Goal: Task Accomplishment & Management: Manage account settings

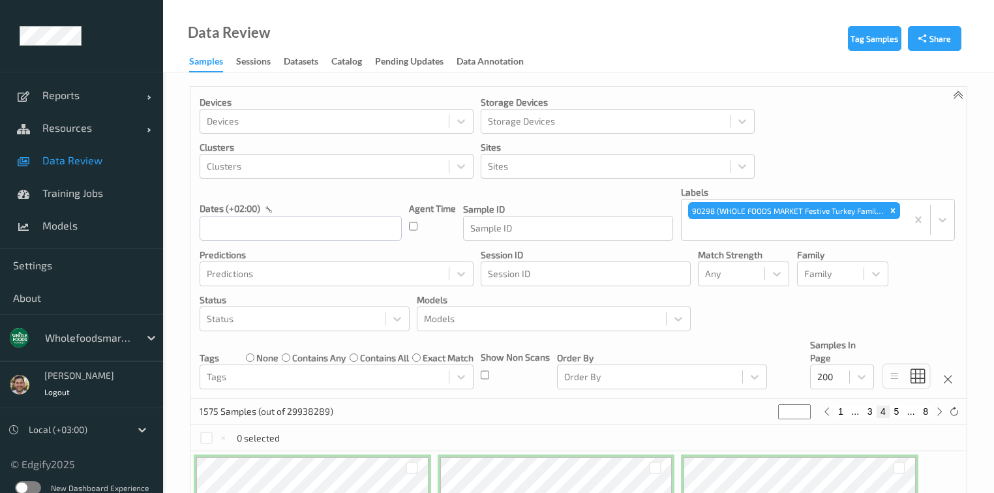
scroll to position [5479, 0]
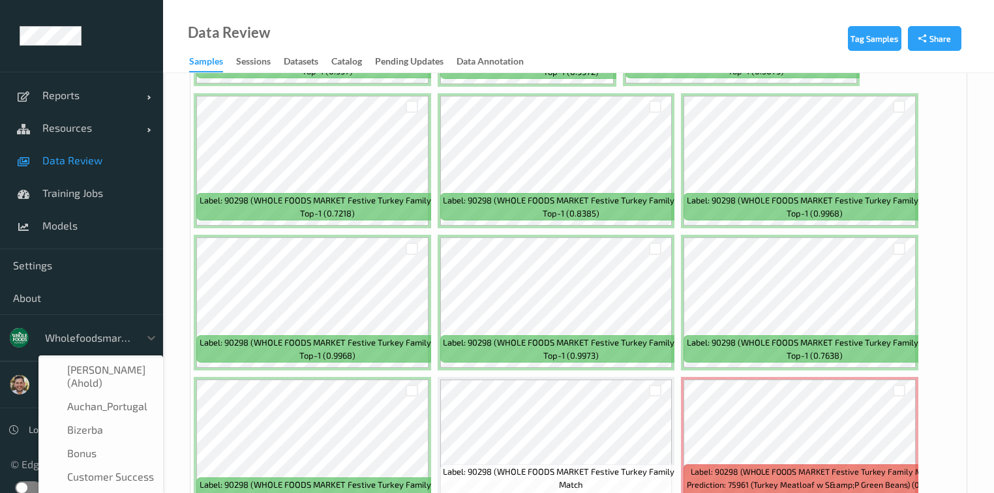
click at [102, 343] on div at bounding box center [89, 338] width 88 height 16
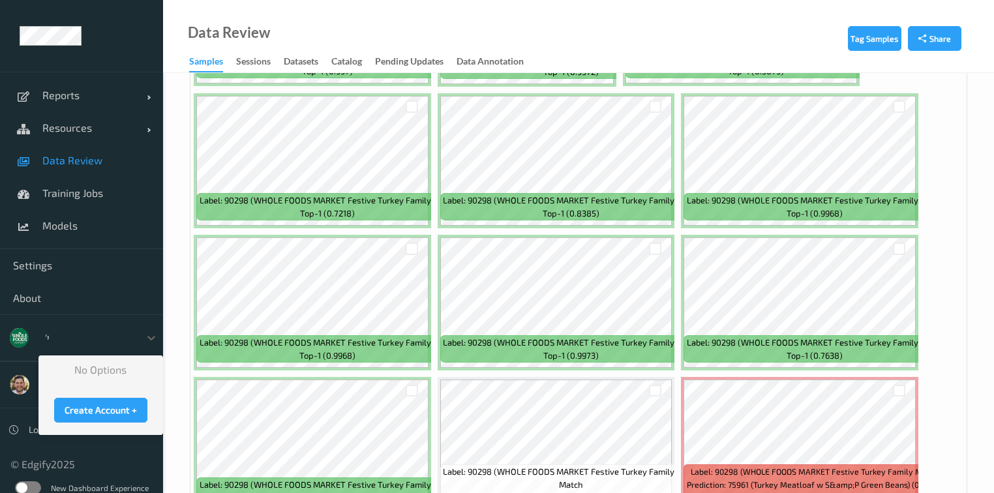
type input "'"
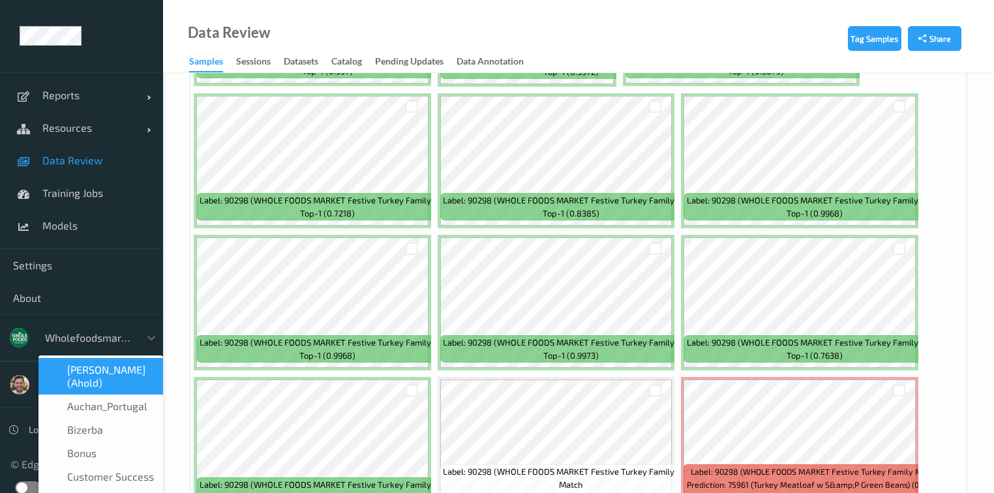
type input "e"
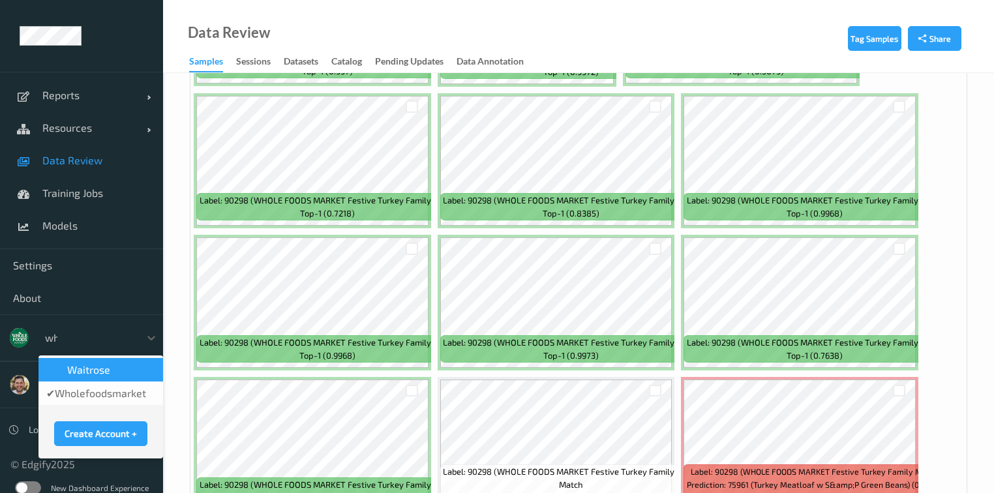
type input "who"
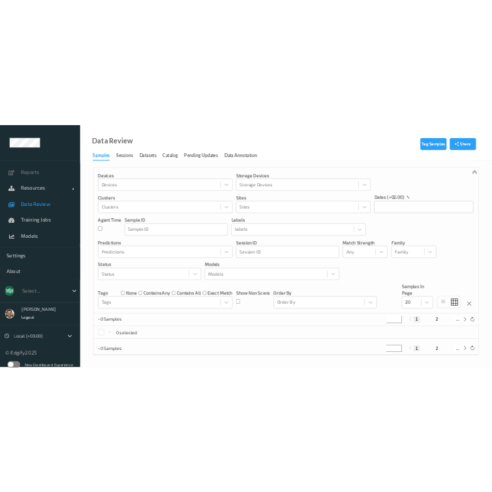
scroll to position [1, 0]
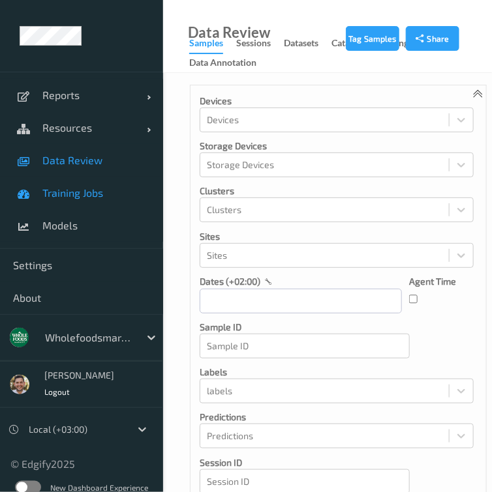
click at [78, 193] on span "Training Jobs" at bounding box center [96, 193] width 108 height 13
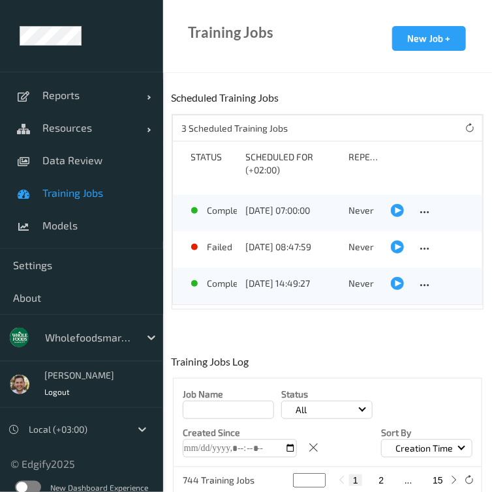
scroll to position [1, 0]
click at [397, 241] on div at bounding box center [397, 247] width 13 height 13
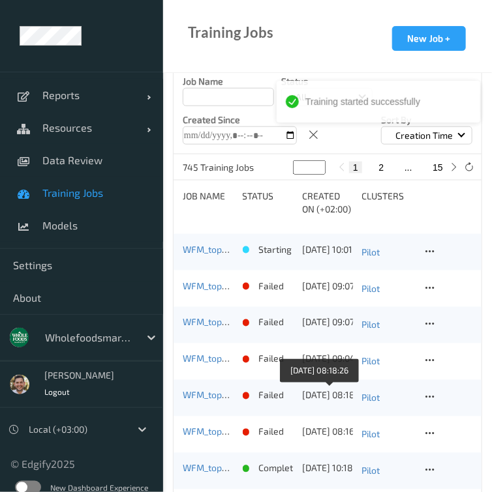
scroll to position [261, 0]
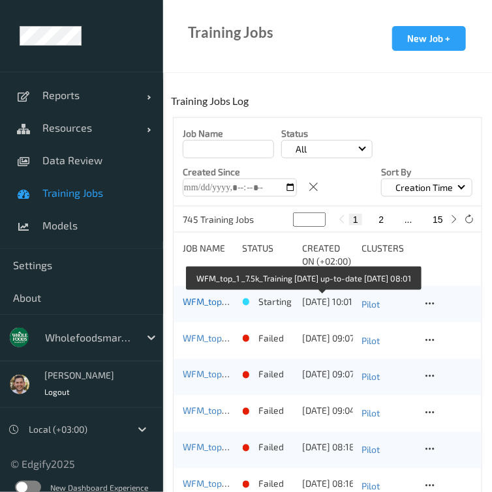
click at [214, 303] on link "WFM_top_1 _7.5k_Training 2025-09-01 up-to-date 2025-10-09 08:01" at bounding box center [301, 301] width 237 height 11
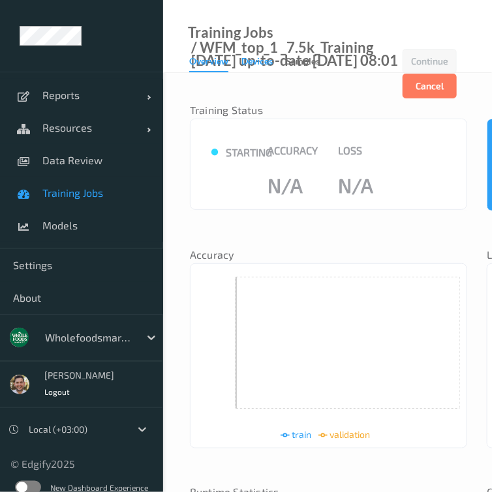
click at [256, 60] on div "Devices" at bounding box center [256, 63] width 31 height 16
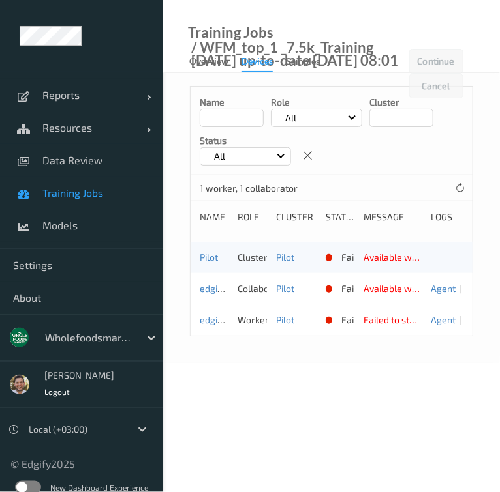
click at [181, 55] on div "Training Jobs / WFM_top_1 _7.5k_Training 2025-09-01 up-to-date 2025-10-09 08:01" at bounding box center [286, 49] width 246 height 46
click at [62, 193] on span "Training Jobs" at bounding box center [96, 193] width 108 height 13
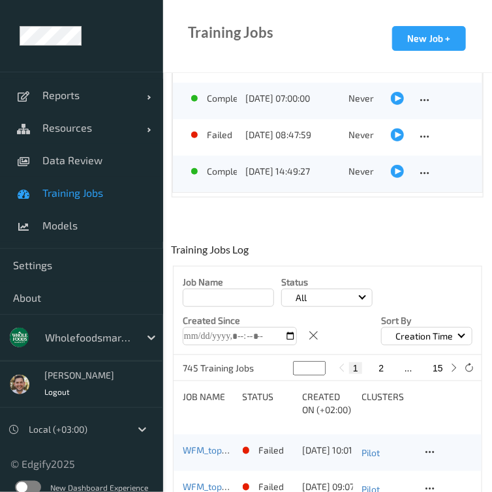
scroll to position [313, 0]
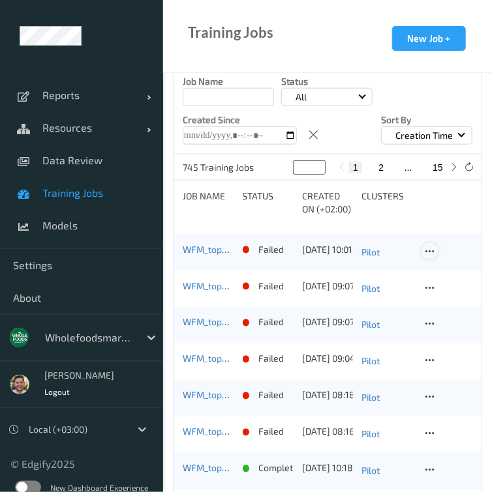
click at [435, 250] on icon at bounding box center [429, 252] width 11 height 12
click at [447, 271] on link "View Config" at bounding box center [458, 274] width 72 height 24
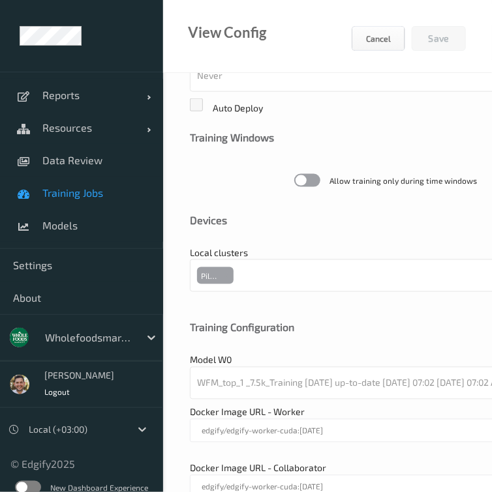
scroll to position [404, 0]
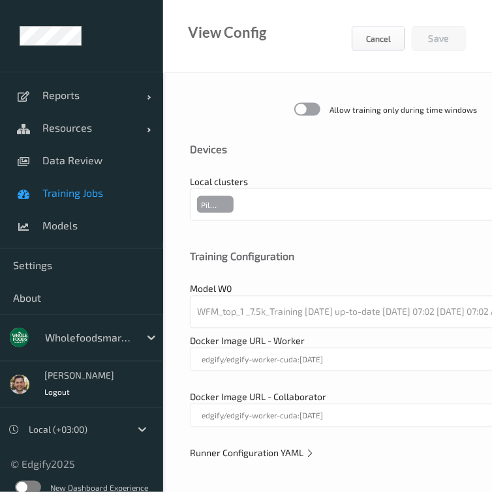
click at [260, 457] on span "Runner Configuration YAML" at bounding box center [252, 453] width 125 height 11
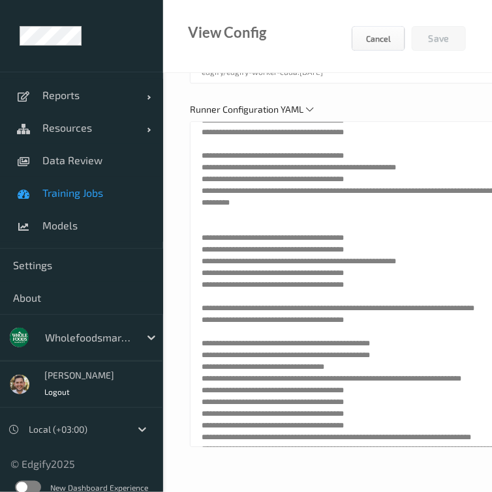
scroll to position [1840, 0]
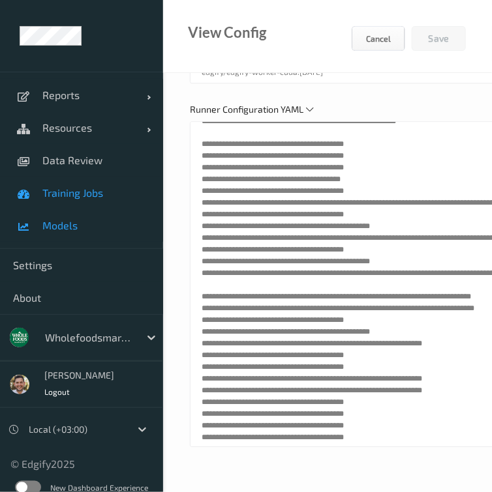
click at [83, 226] on span "Models" at bounding box center [96, 225] width 108 height 13
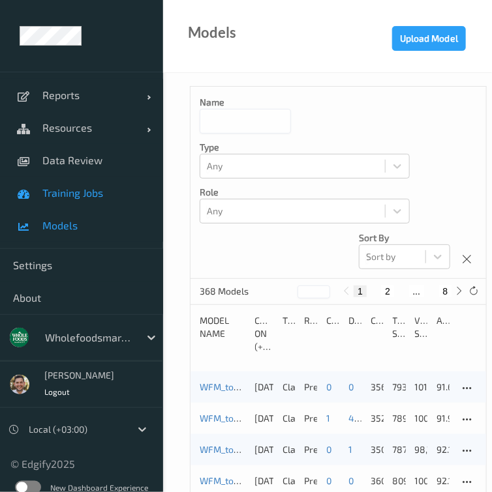
click at [64, 197] on span "Training Jobs" at bounding box center [96, 193] width 108 height 13
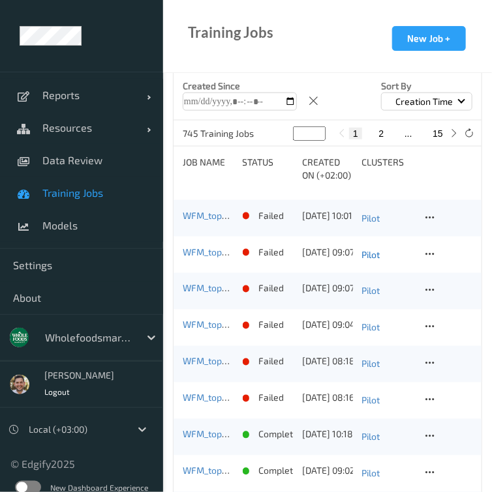
scroll to position [365, 0]
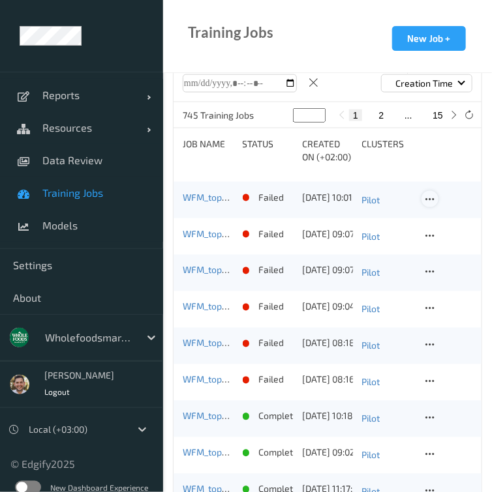
click at [433, 197] on icon at bounding box center [429, 200] width 11 height 12
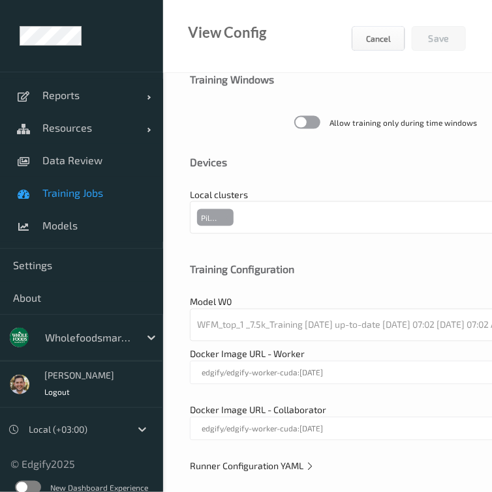
scroll to position [404, 0]
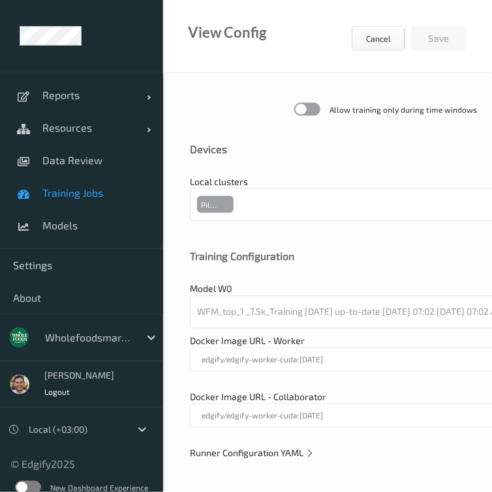
click at [263, 453] on span "Runner Configuration YAML" at bounding box center [252, 453] width 125 height 11
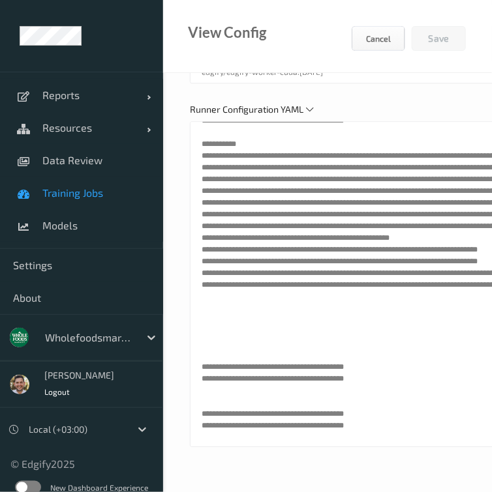
scroll to position [1969, 0]
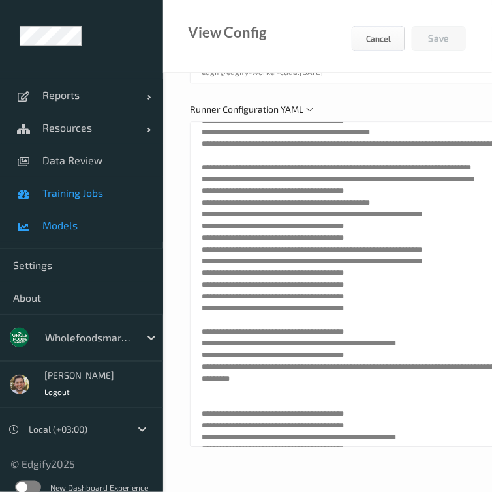
click at [85, 220] on span "Models" at bounding box center [96, 225] width 108 height 13
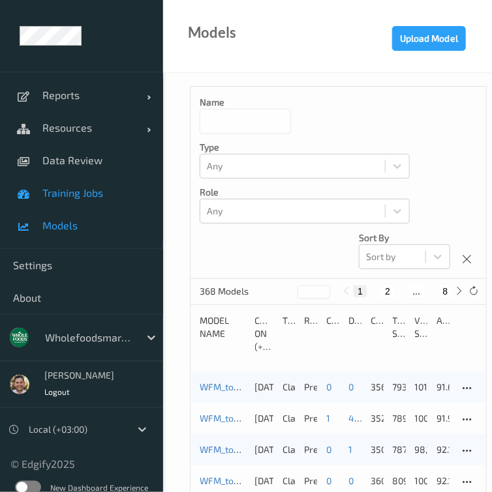
click at [78, 199] on span "Training Jobs" at bounding box center [96, 193] width 108 height 13
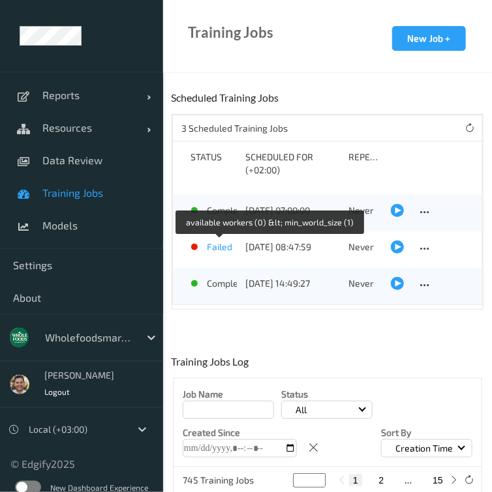
click at [210, 242] on p "failed" at bounding box center [219, 247] width 25 height 13
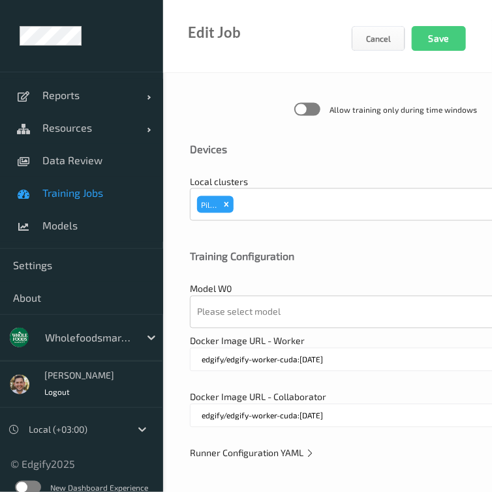
click at [217, 451] on span "Runner Configuration YAML" at bounding box center [252, 453] width 125 height 11
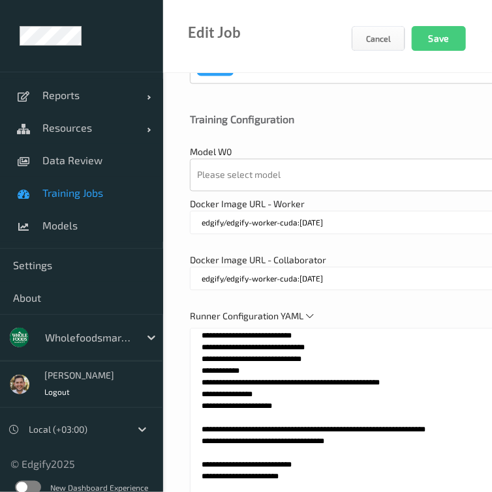
scroll to position [749, 0]
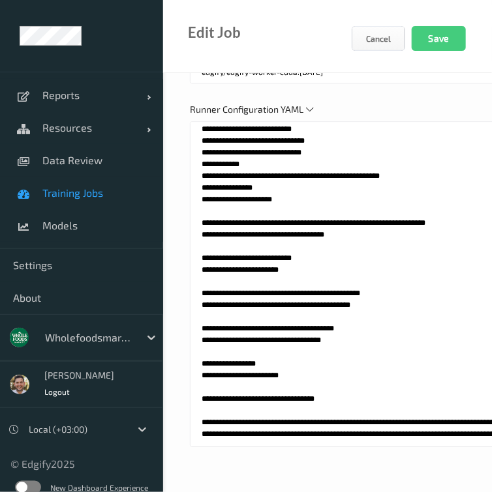
click at [243, 376] on textarea at bounding box center [385, 284] width 391 height 326
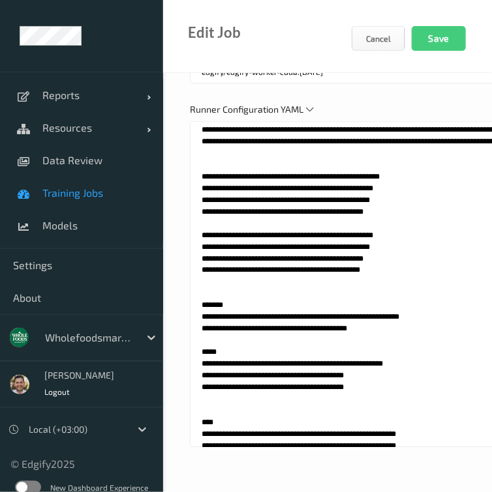
scroll to position [807, 0]
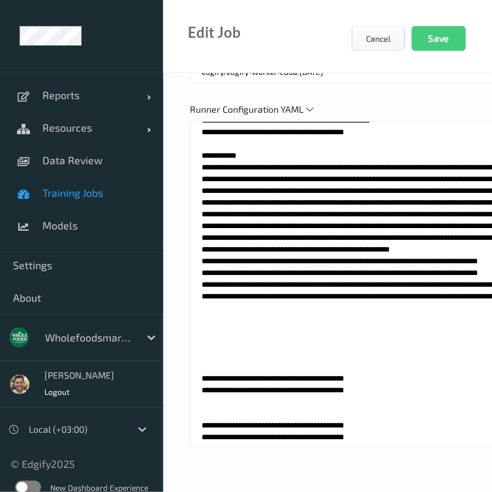
click at [322, 273] on textarea at bounding box center [385, 284] width 391 height 326
click at [318, 287] on textarea at bounding box center [385, 284] width 391 height 326
click at [318, 286] on textarea at bounding box center [385, 284] width 391 height 326
click at [384, 214] on textarea at bounding box center [385, 284] width 391 height 326
click at [322, 214] on textarea at bounding box center [385, 284] width 391 height 326
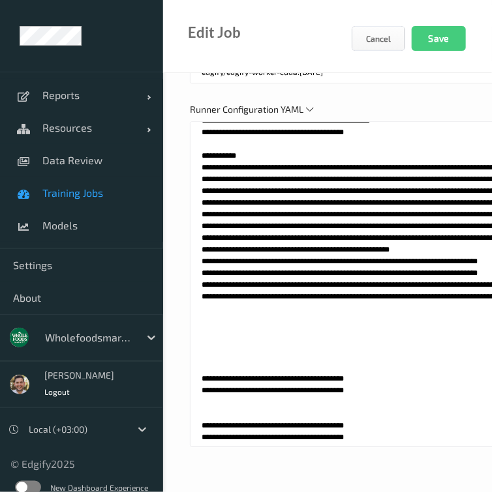
click at [322, 214] on textarea at bounding box center [385, 284] width 391 height 326
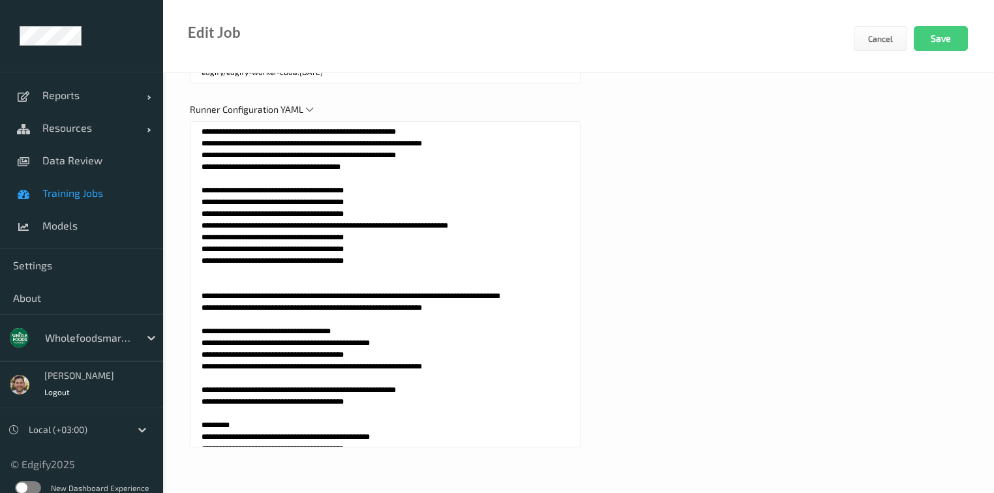
scroll to position [1224, 0]
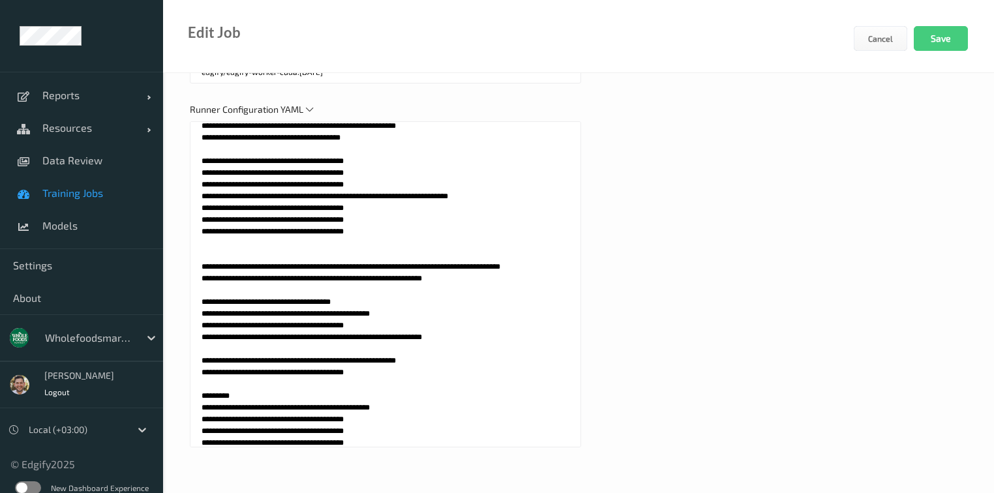
drag, startPoint x: 312, startPoint y: 219, endPoint x: 316, endPoint y: 260, distance: 40.6
click at [316, 260] on textarea at bounding box center [385, 284] width 391 height 326
click at [321, 250] on textarea at bounding box center [385, 284] width 391 height 326
click at [320, 256] on textarea at bounding box center [385, 284] width 391 height 326
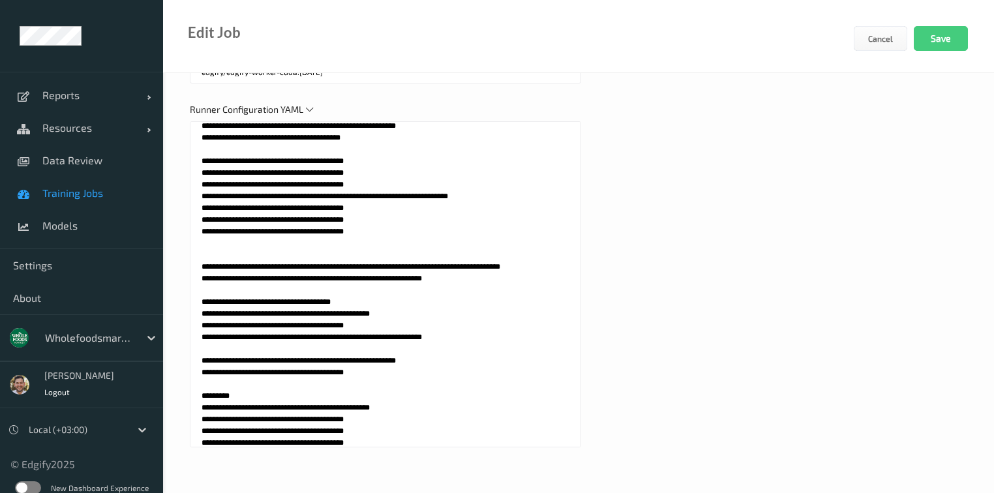
click at [318, 266] on textarea at bounding box center [385, 284] width 391 height 326
drag, startPoint x: 351, startPoint y: 229, endPoint x: 462, endPoint y: 232, distance: 111.6
click at [462, 232] on textarea at bounding box center [385, 284] width 391 height 326
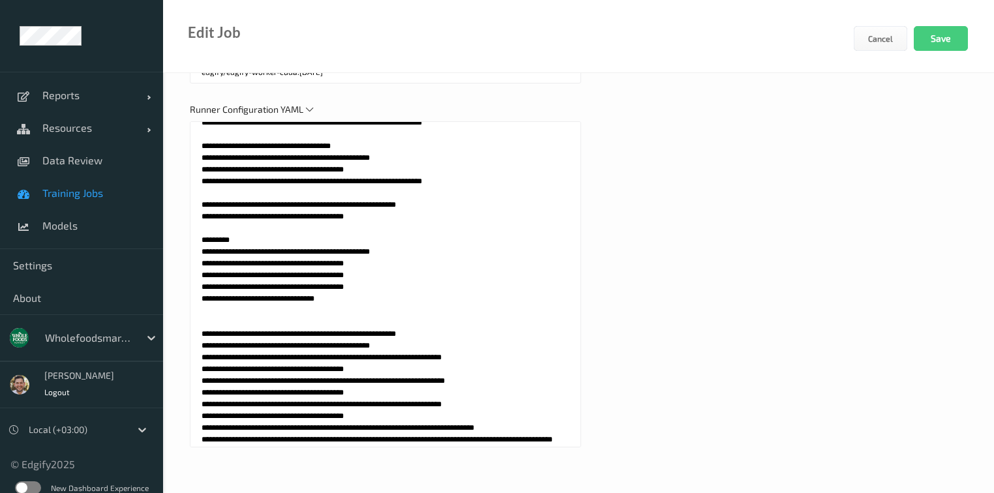
scroll to position [1381, 0]
drag, startPoint x: 344, startPoint y: 286, endPoint x: 373, endPoint y: 288, distance: 28.8
click at [373, 288] on textarea at bounding box center [385, 284] width 391 height 326
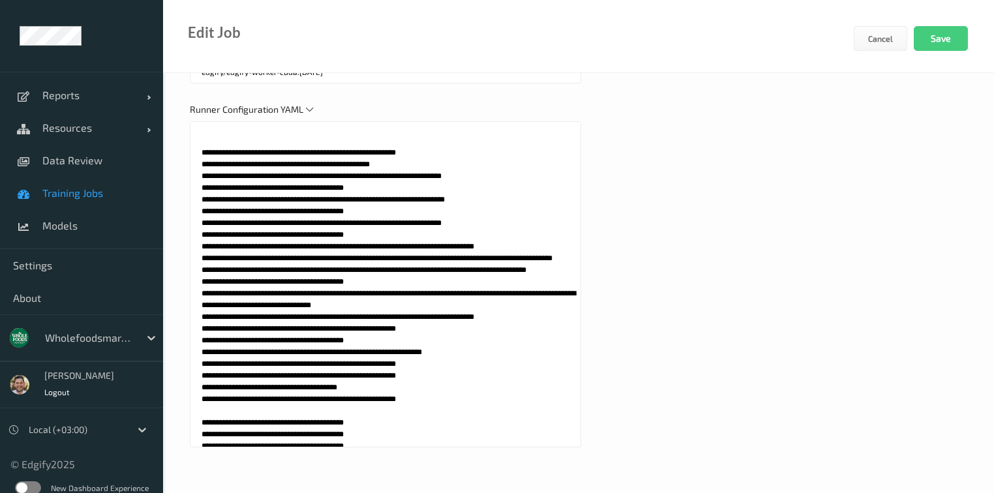
scroll to position [1485, 0]
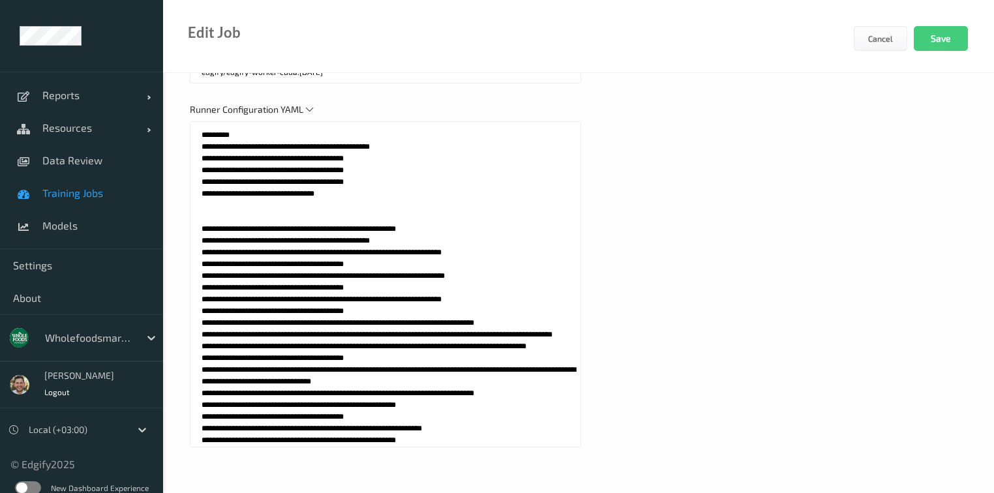
click at [331, 227] on textarea at bounding box center [385, 284] width 391 height 326
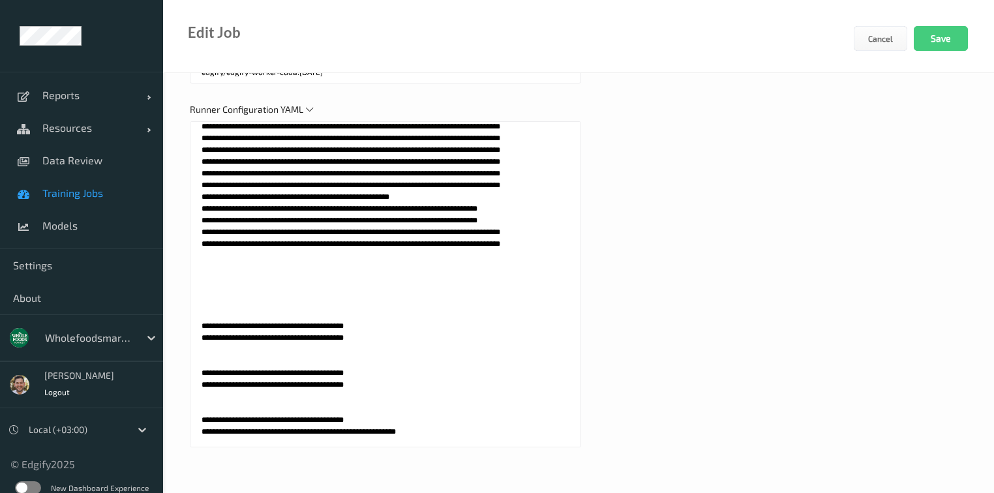
scroll to position [807, 0]
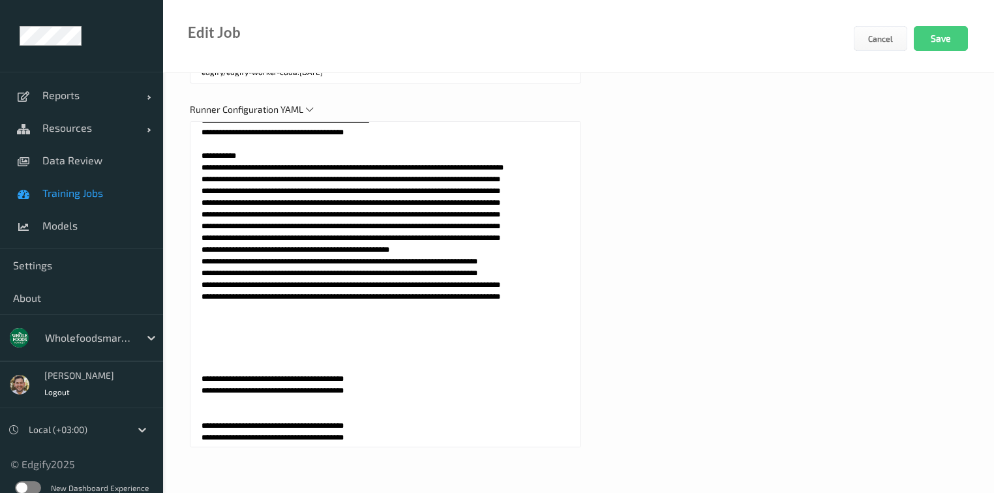
click at [353, 282] on textarea at bounding box center [385, 284] width 391 height 326
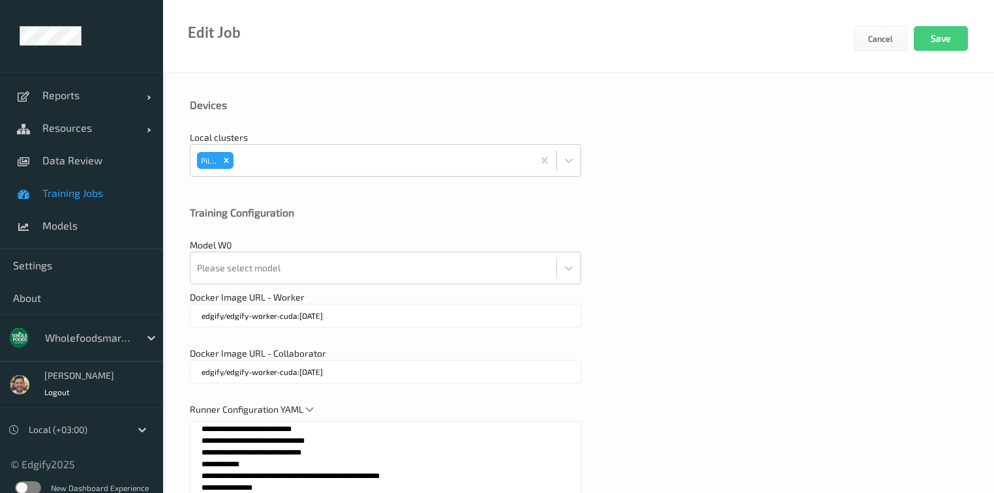
scroll to position [436, 0]
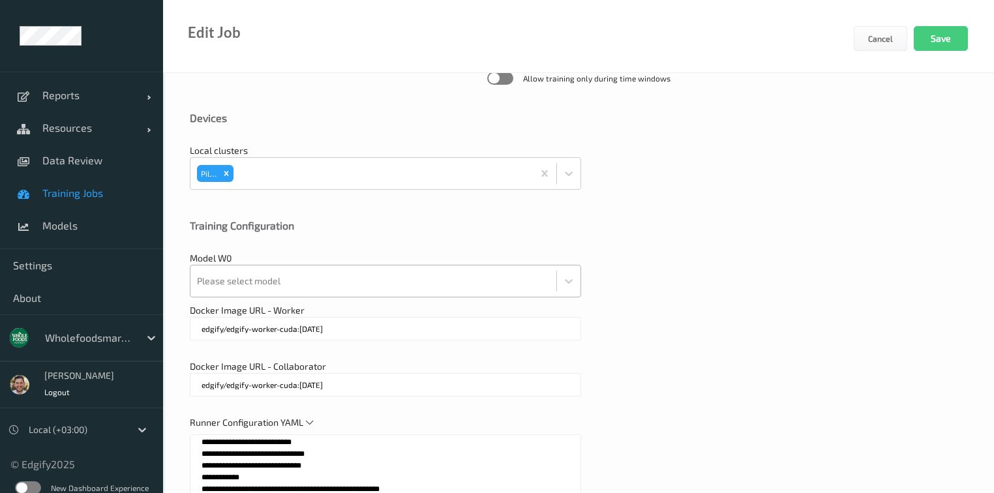
type textarea "**********"
click at [280, 284] on div at bounding box center [373, 281] width 353 height 26
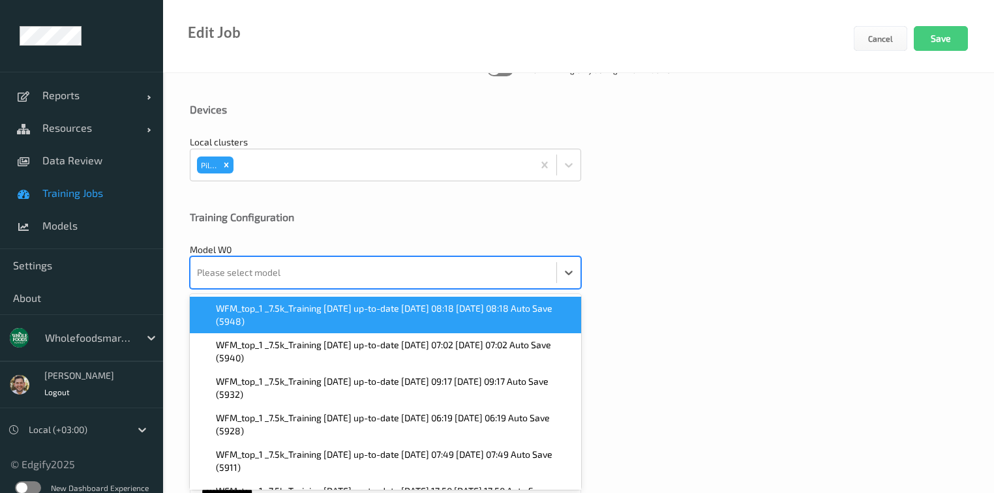
scroll to position [445, 0]
click at [273, 306] on span "WFM_top_1 _7.5k_Training 2025-09-01 up-to-date 2025-09-16 08:18 2025-09-16 08:1…" at bounding box center [394, 314] width 357 height 26
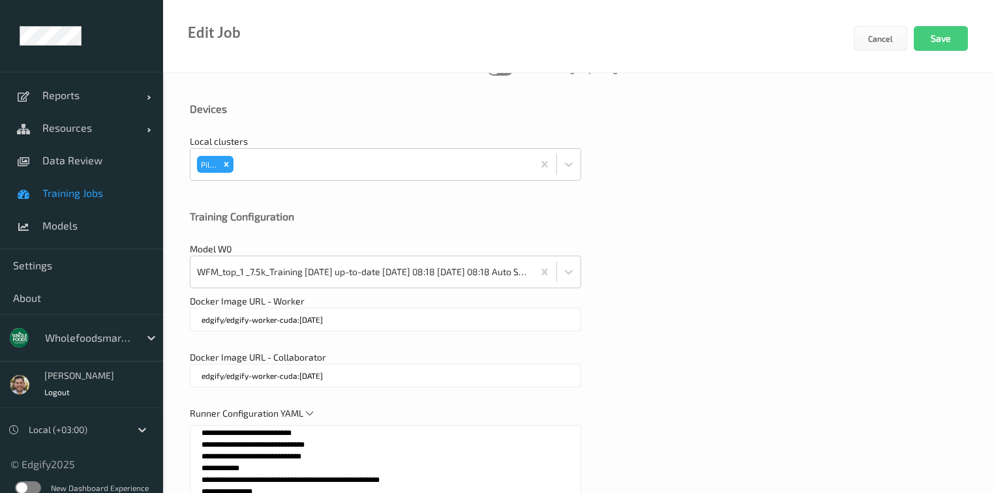
click at [754, 286] on div "Model W0 WFM_top_1 _7.5k_Training 2025-09-01 up-to-date 2025-09-16 08:18 2025-0…" at bounding box center [578, 266] width 777 height 46
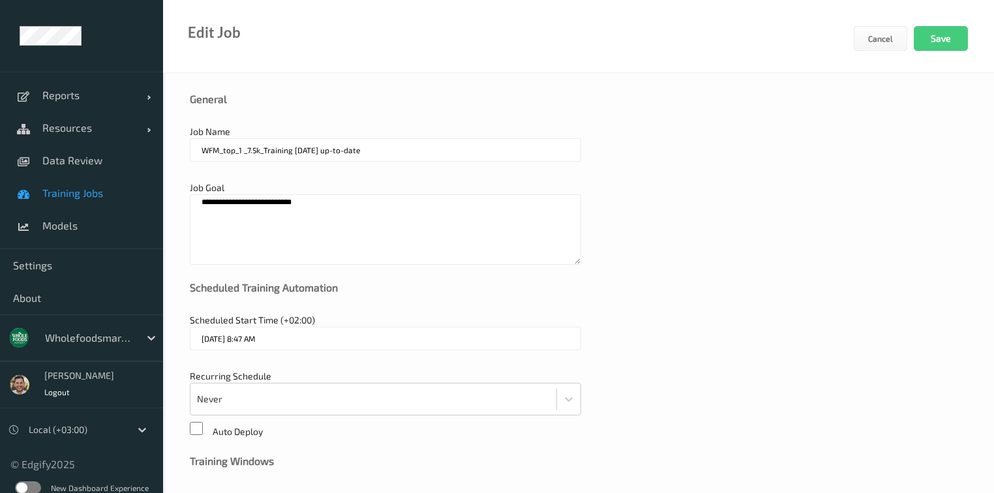
scroll to position [0, 0]
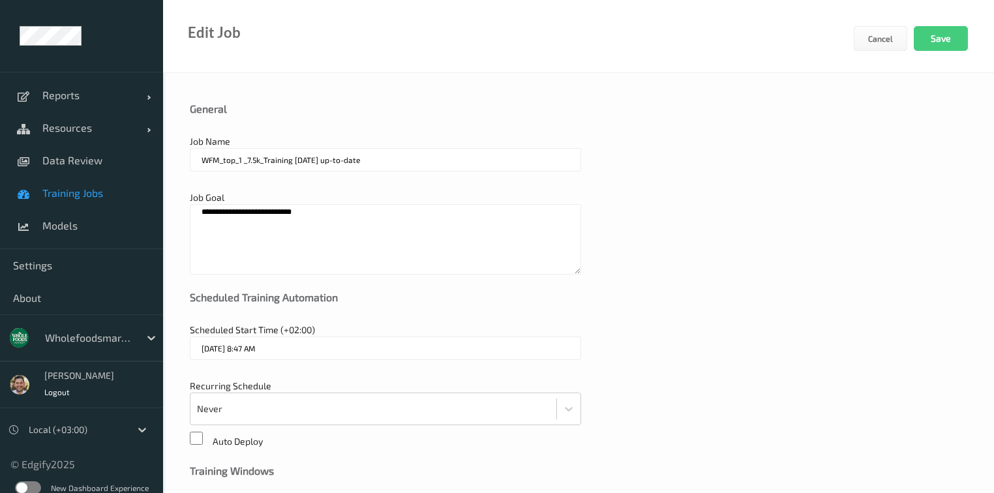
click at [374, 225] on textarea "**********" at bounding box center [385, 239] width 391 height 70
click at [575, 221] on textarea at bounding box center [385, 239] width 391 height 70
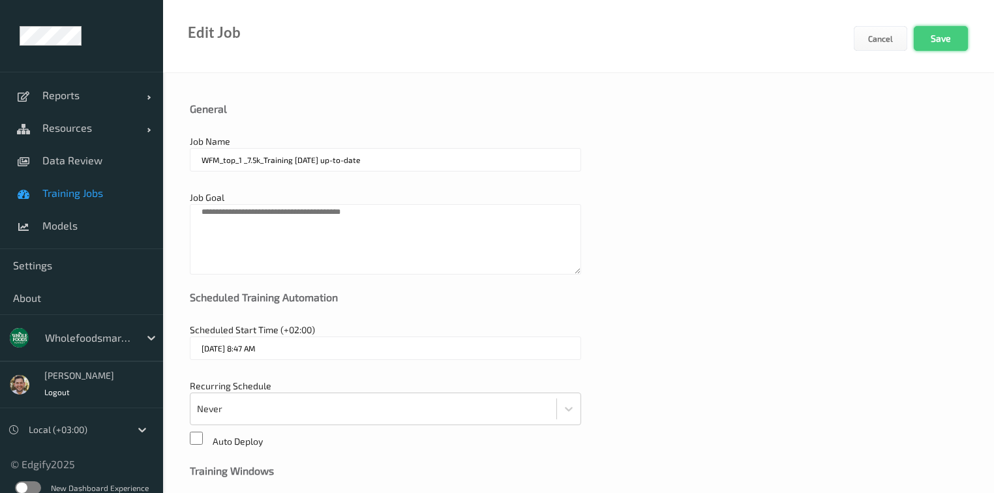
click at [939, 40] on button "Save" at bounding box center [941, 38] width 54 height 25
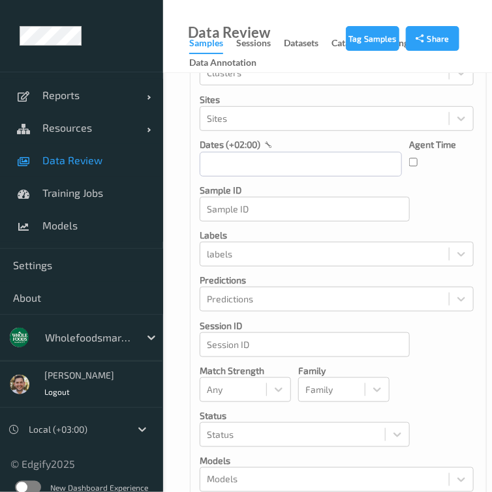
scroll to position [157, 0]
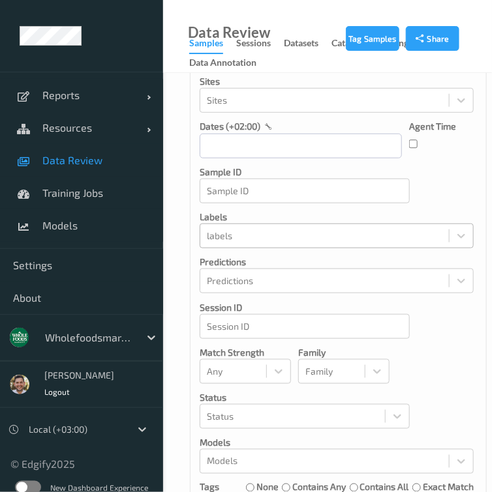
click at [233, 236] on div at bounding box center [324, 236] width 235 height 16
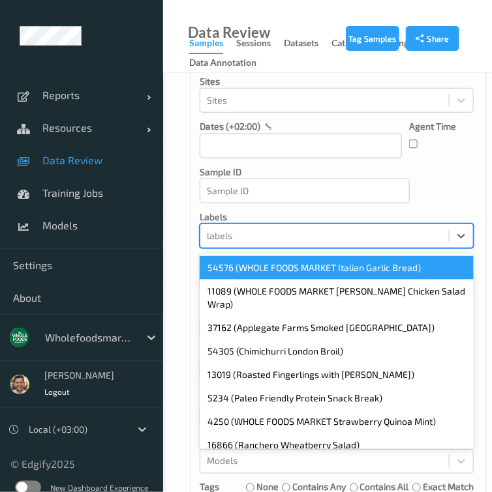
paste input "90298"
type input "90298"
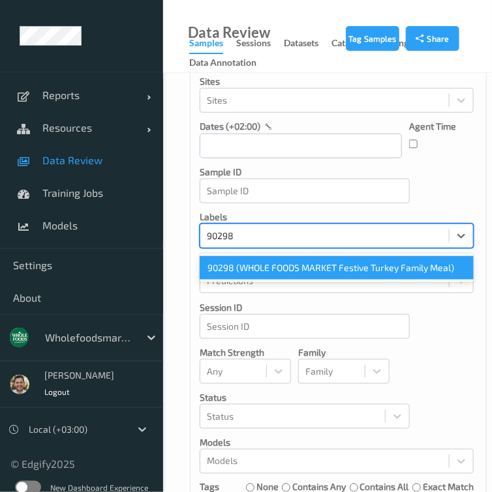
click at [247, 266] on div "90298 (WHOLE FOODS MARKET Festive Turkey Family Meal)" at bounding box center [337, 267] width 274 height 23
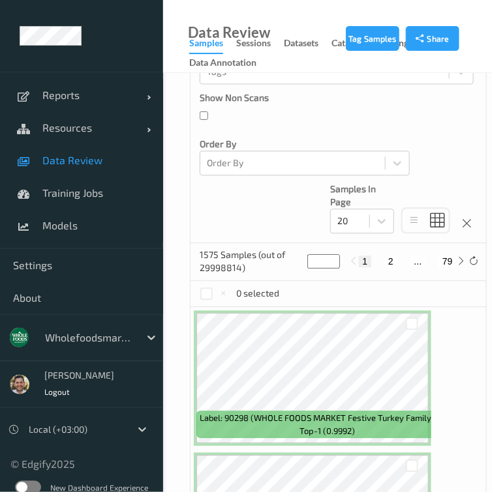
scroll to position [626, 0]
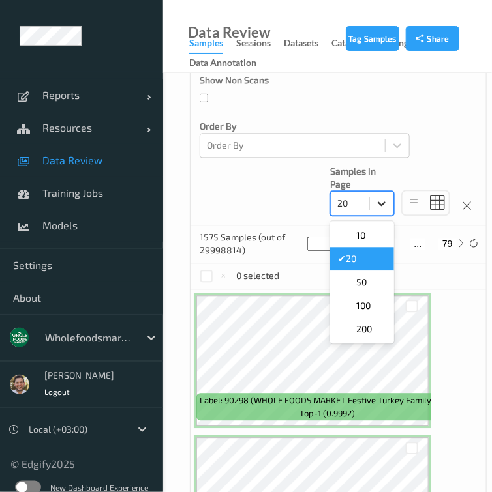
click at [371, 209] on div at bounding box center [381, 203] width 23 height 23
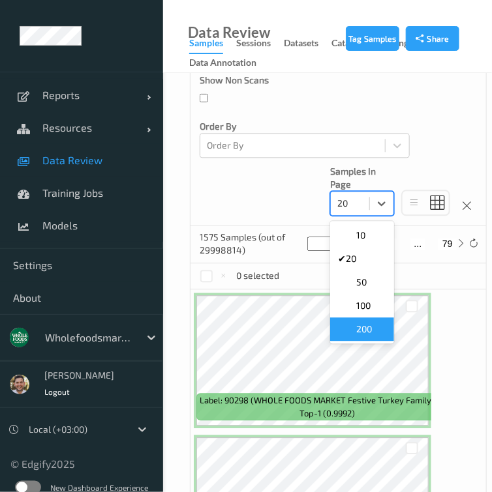
click at [373, 329] on div "200" at bounding box center [362, 329] width 48 height 13
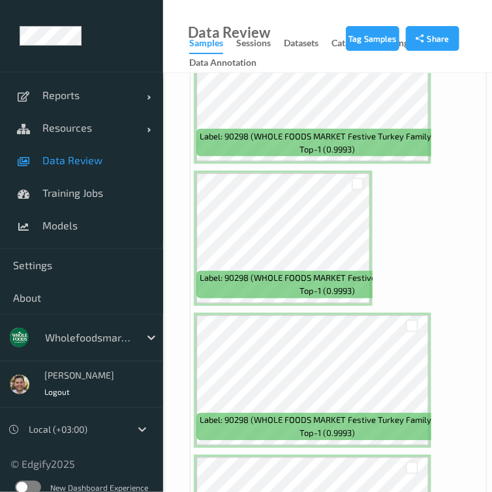
scroll to position [26219, 0]
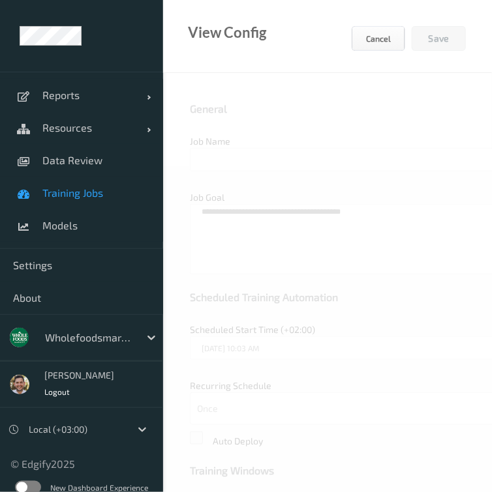
type input "WFM_top_1 _7.5k_Training 2025-09-01 up-to-date 2025-10-09 08:01"
type input "edgify/edgify-worker-cuda:2.5.20"
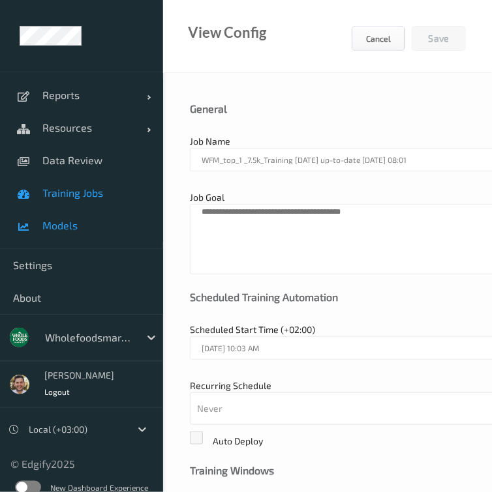
click at [55, 240] on link "Models" at bounding box center [81, 225] width 163 height 33
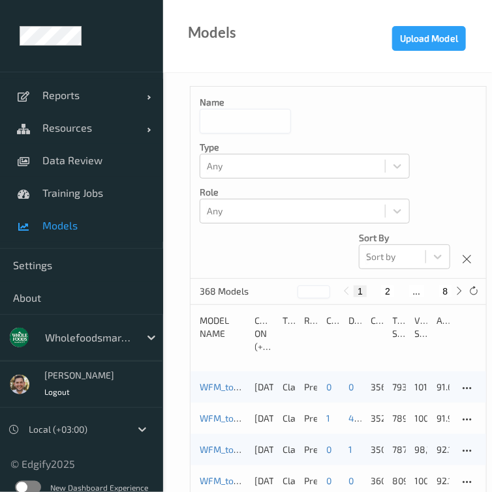
click at [215, 380] on div "WFM_top_1 _7.5k_Training 2025-09-01 up-to-date 2025-09-16 08:18 2025-09-16 08:1…" at bounding box center [337, 387] width 295 height 31
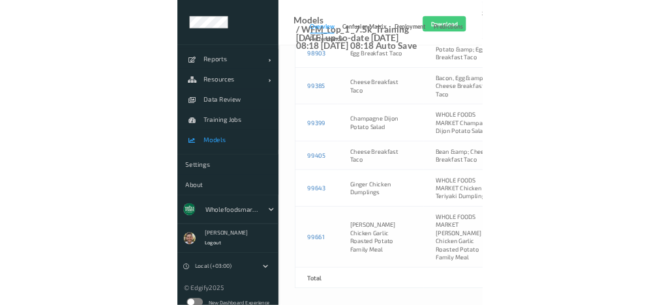
scroll to position [26715, 0]
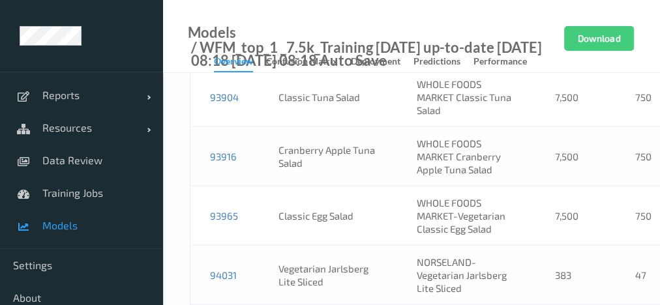
scroll to position [21823, 0]
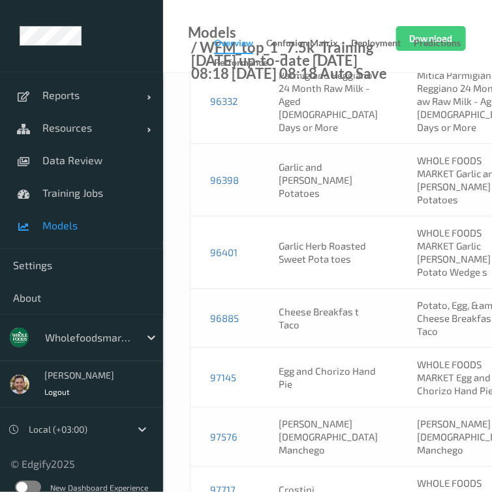
scroll to position [24730, 0]
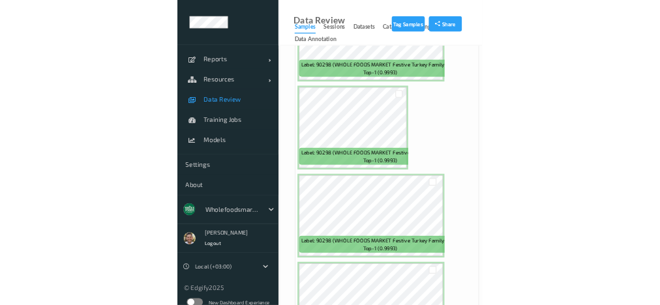
scroll to position [26044, 0]
